Goal: Task Accomplishment & Management: Use online tool/utility

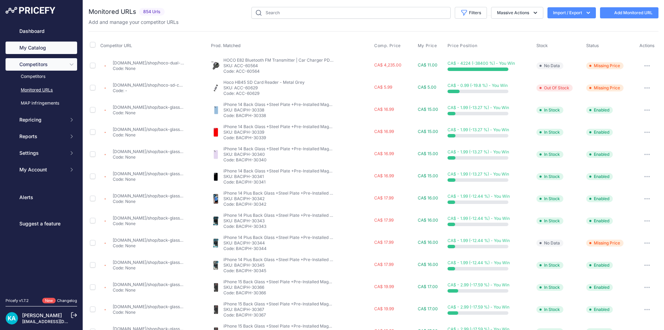
click at [57, 45] on link "My Catalog" at bounding box center [42, 48] width 72 height 12
click at [317, 13] on input "text" at bounding box center [351, 13] width 199 height 12
type input "s25"
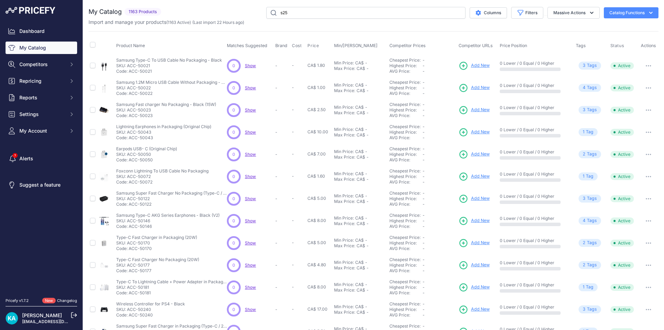
type input "s25"
